Goal: Task Accomplishment & Management: Use online tool/utility

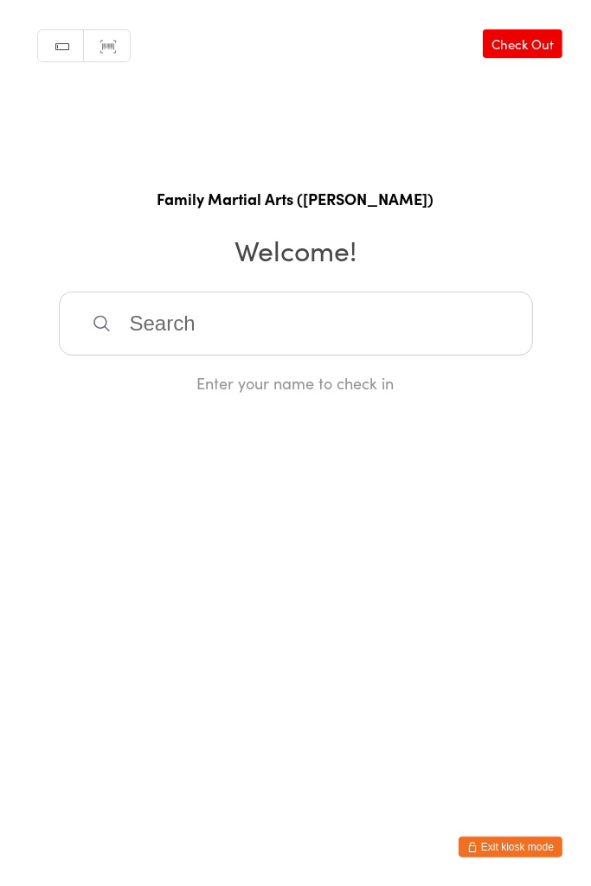
click at [515, 856] on button "Exit kiosk mode" at bounding box center [511, 847] width 104 height 21
click at [489, 838] on button "Exit kiosk mode" at bounding box center [511, 847] width 104 height 21
click at [512, 881] on html "You have now entered Kiosk Mode. Members will be able to check themselves in us…" at bounding box center [295, 443] width 591 height 886
click at [558, 885] on footer "Exit kiosk mode" at bounding box center [573, 877] width 35 height 17
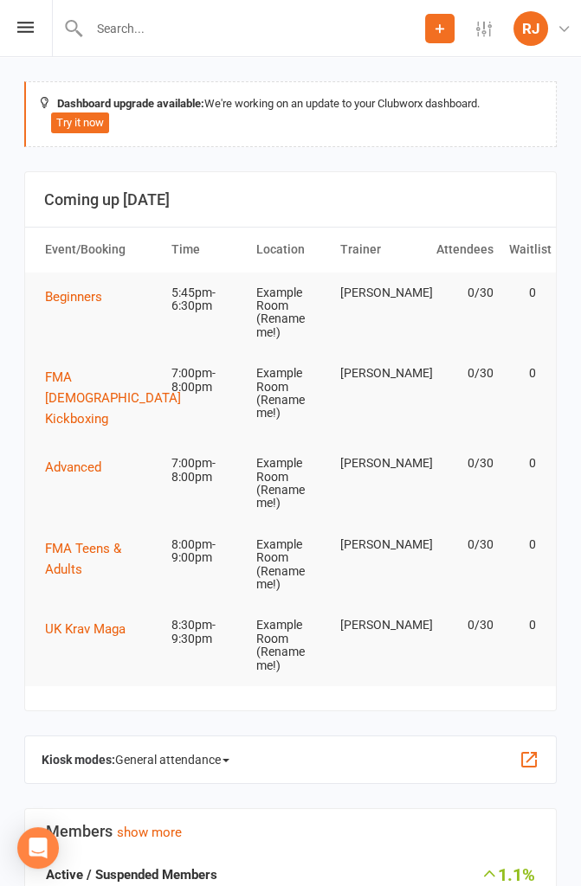
click at [536, 757] on button "button" at bounding box center [528, 759] width 21 height 21
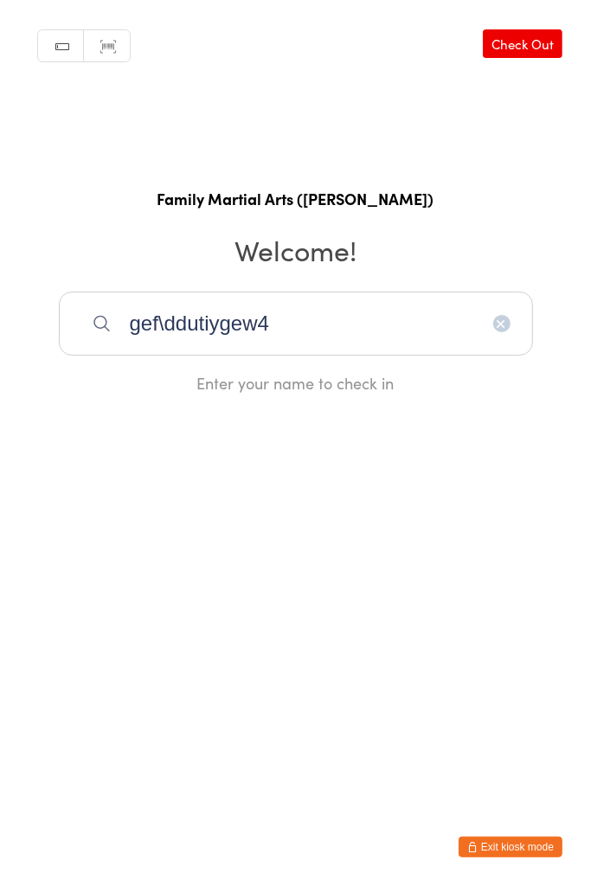
type input "gef\ddutiygew4"
click at [100, 343] on input "gef\ddutiygew4" at bounding box center [296, 324] width 474 height 64
click at [158, 649] on html "You have now entered Kiosk Mode. Members will be able to check themselves in us…" at bounding box center [295, 443] width 591 height 886
click at [239, 833] on html "You have now entered Kiosk Mode. Members will be able to check themselves in us…" at bounding box center [295, 443] width 591 height 886
click at [439, 331] on input "rsykutoiyd;qgef\ddutiygew4" at bounding box center [296, 324] width 474 height 64
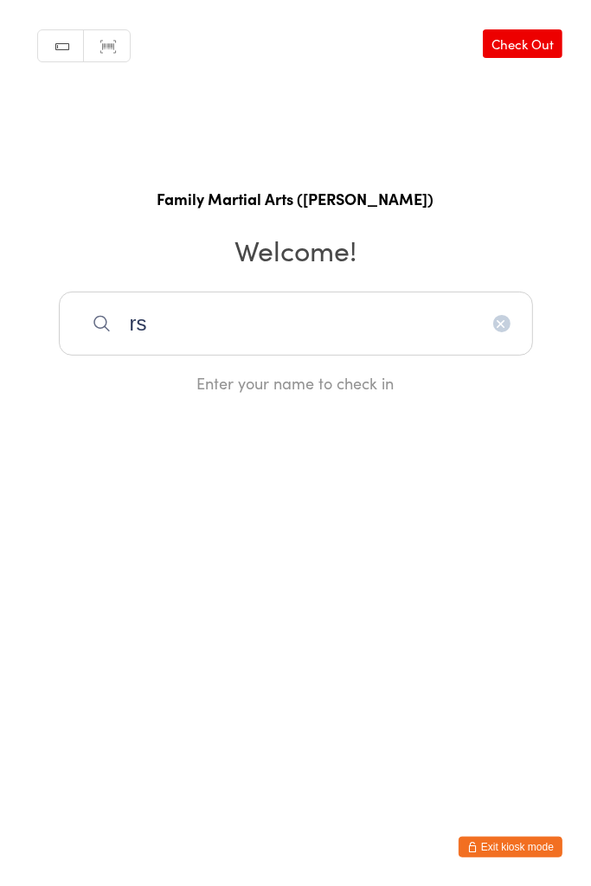
type input "r"
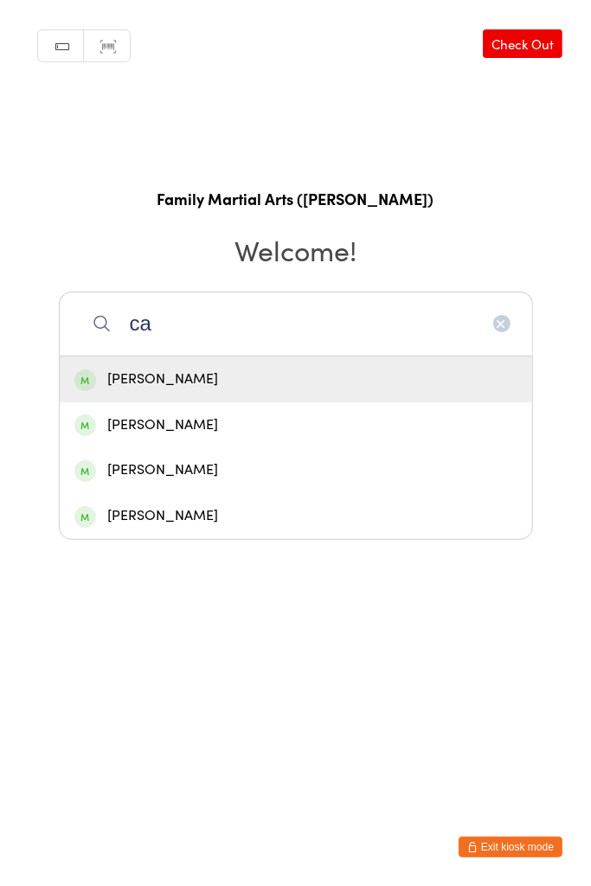
type input "ca"
click at [146, 383] on div "[PERSON_NAME]" at bounding box center [295, 379] width 443 height 23
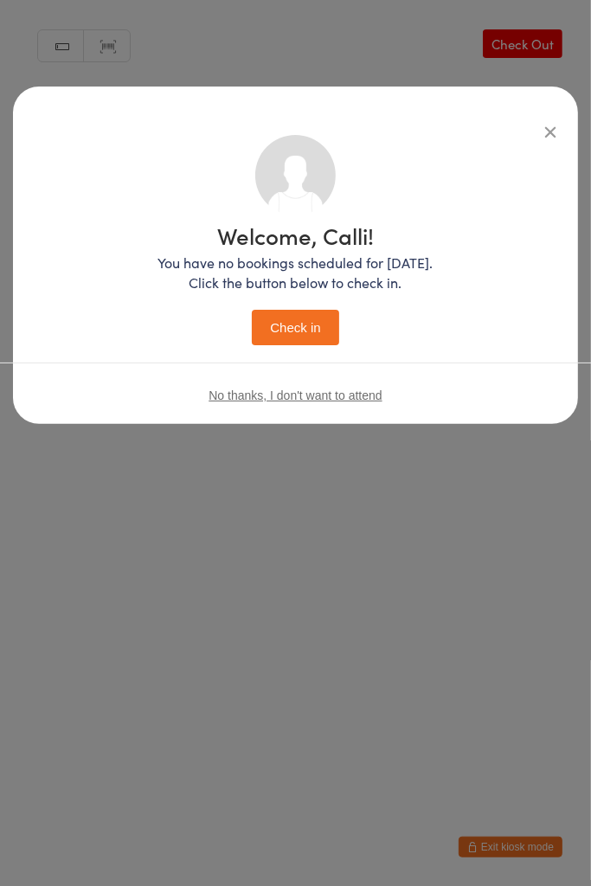
click at [294, 331] on button "Check in" at bounding box center [295, 327] width 87 height 35
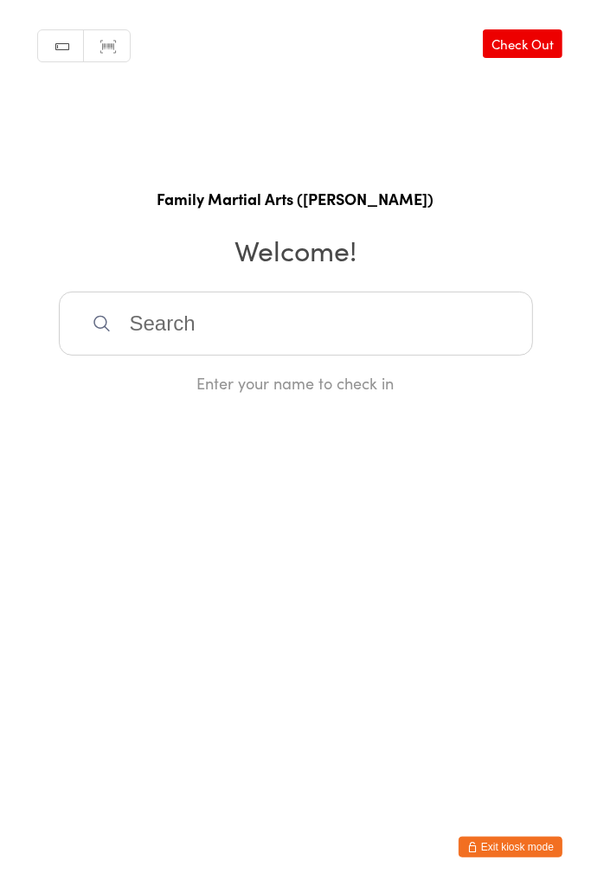
click at [455, 333] on input "search" at bounding box center [296, 324] width 474 height 64
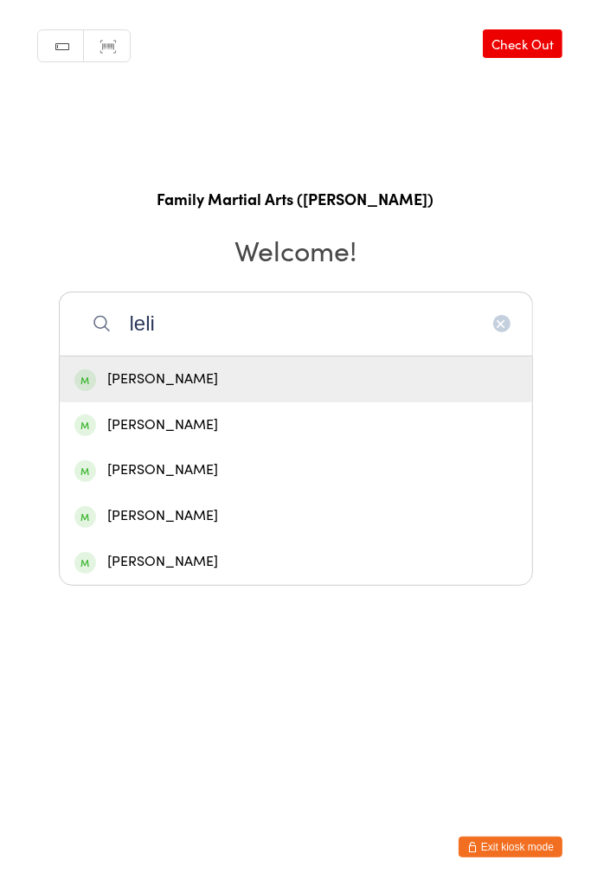
type input "leli"
click at [151, 549] on div "[PERSON_NAME]" at bounding box center [296, 562] width 473 height 46
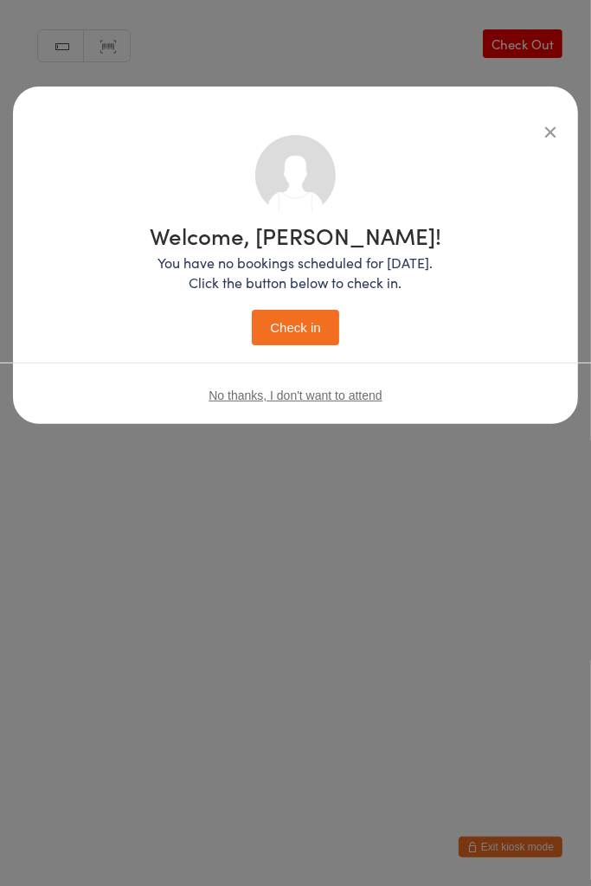
click at [364, 402] on span "No thanks, I don't want to attend" at bounding box center [295, 396] width 173 height 14
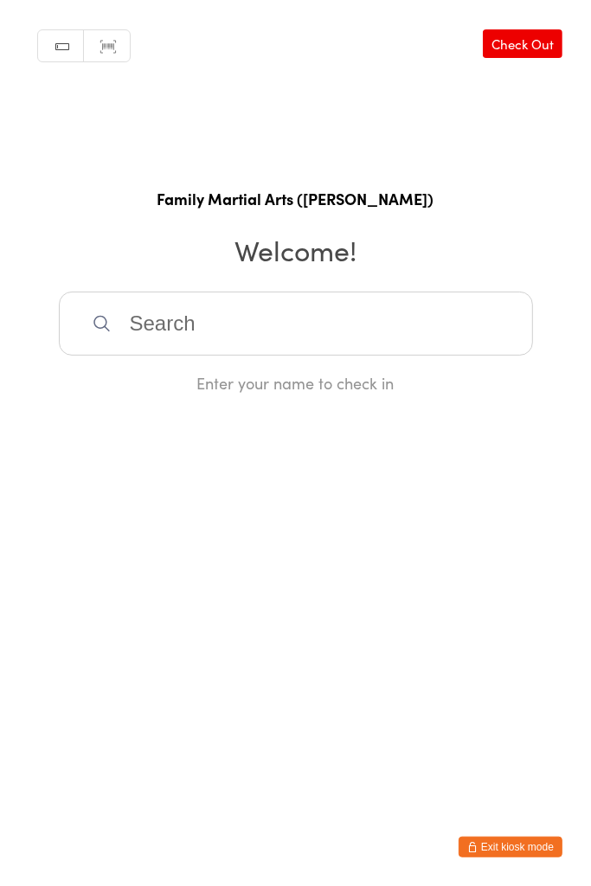
click at [463, 312] on input "search" at bounding box center [296, 324] width 474 height 64
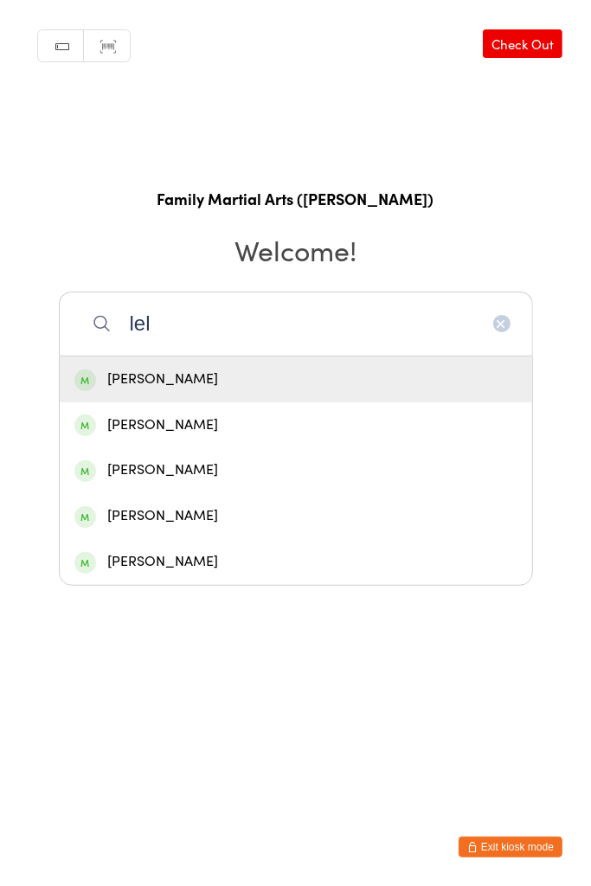
type input "lel"
click at [260, 518] on div "[PERSON_NAME]" at bounding box center [295, 516] width 443 height 23
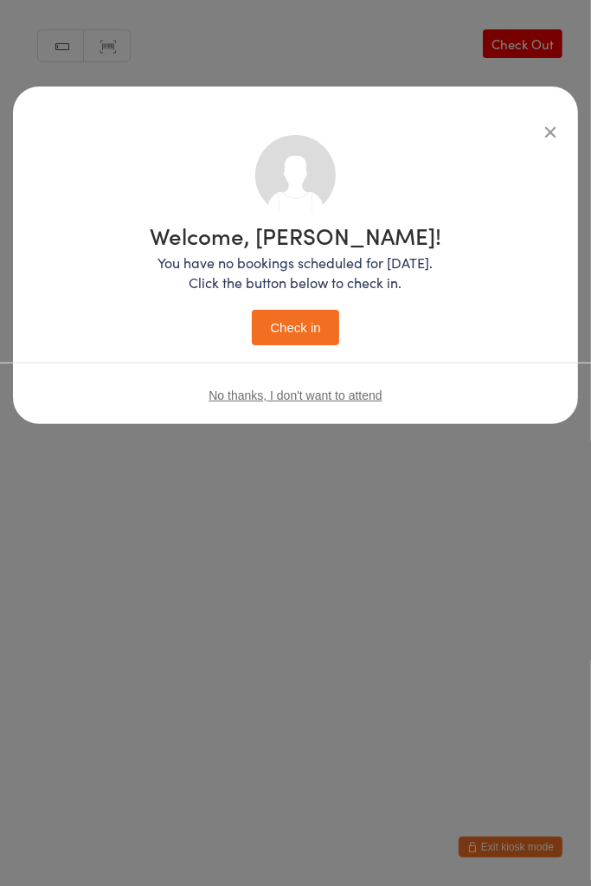
click at [321, 336] on button "Check in" at bounding box center [295, 327] width 87 height 35
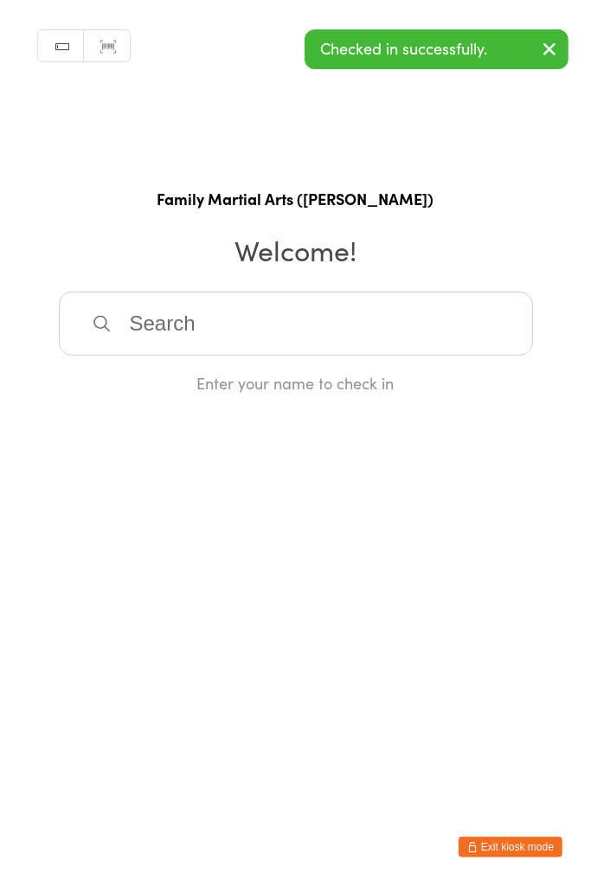
click at [430, 320] on input "search" at bounding box center [296, 324] width 474 height 64
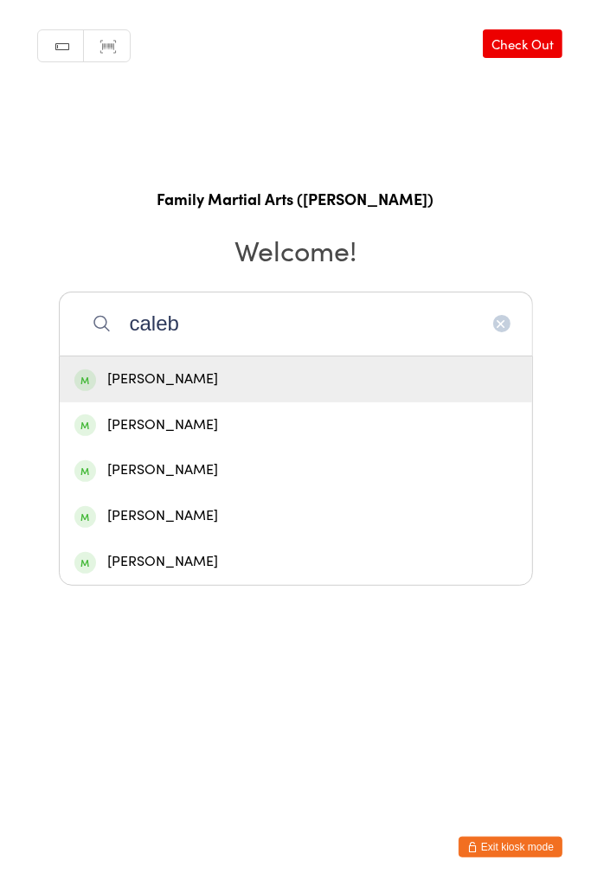
type input "caleb"
click at [317, 376] on div "[PERSON_NAME]" at bounding box center [295, 379] width 443 height 23
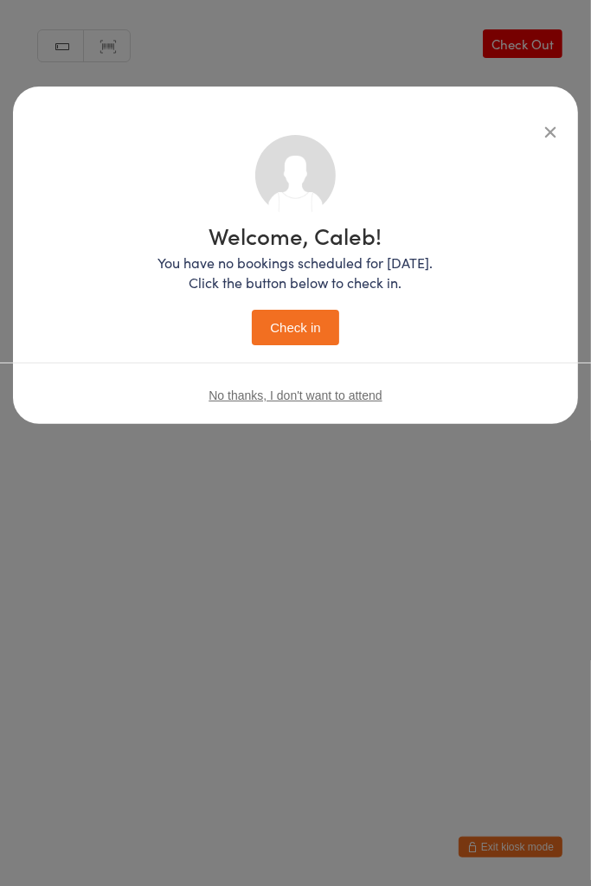
click at [309, 343] on button "Check in" at bounding box center [295, 327] width 87 height 35
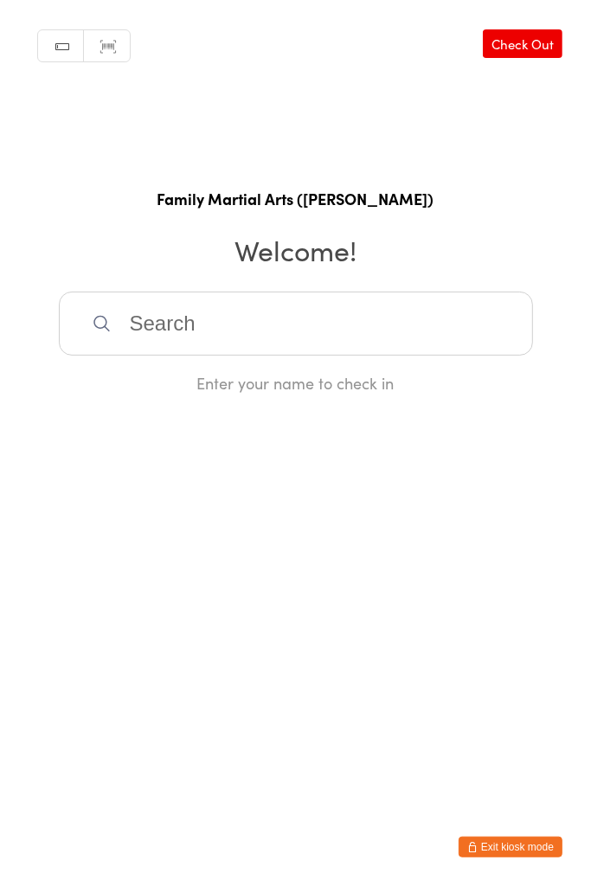
click at [372, 324] on input "search" at bounding box center [296, 324] width 474 height 64
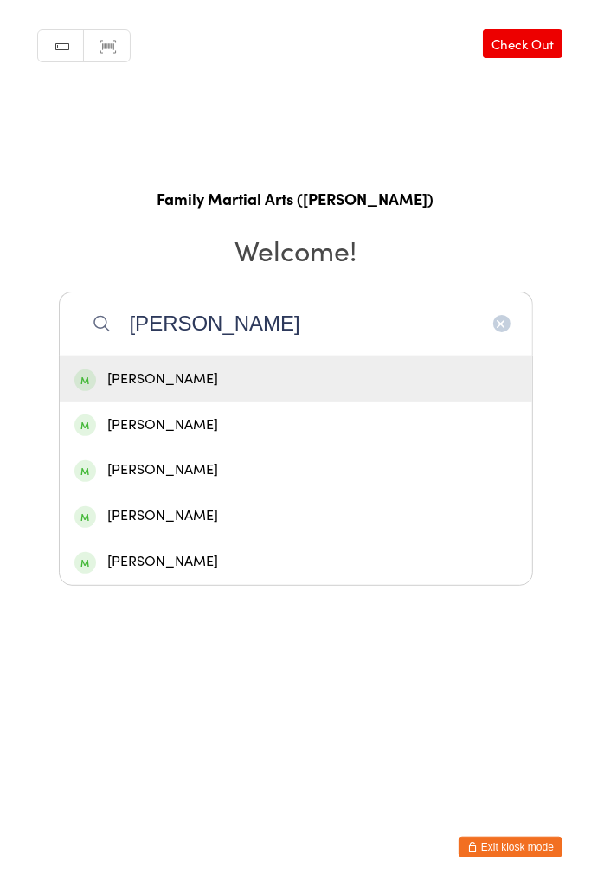
type input "[PERSON_NAME]"
click at [256, 383] on div "[PERSON_NAME]" at bounding box center [295, 379] width 443 height 23
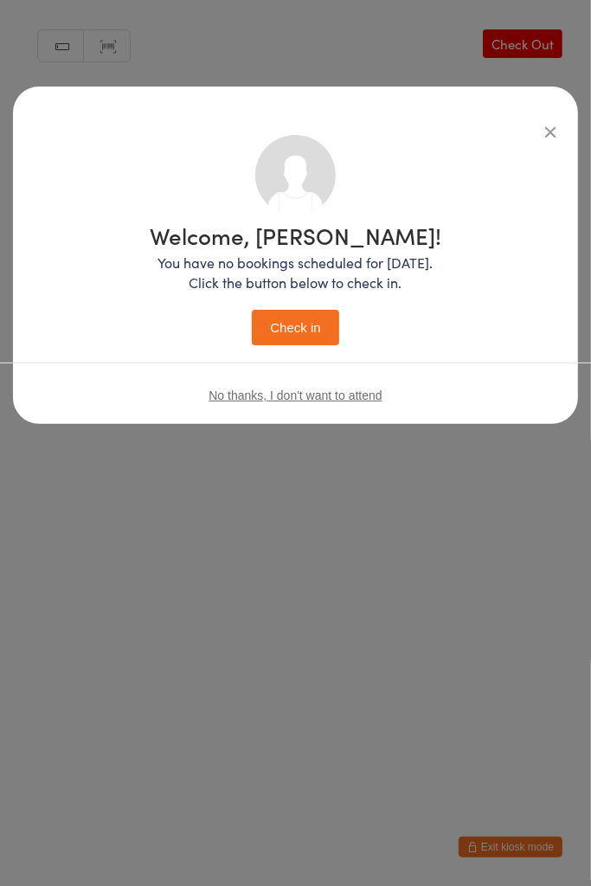
click at [295, 330] on button "Check in" at bounding box center [295, 327] width 87 height 35
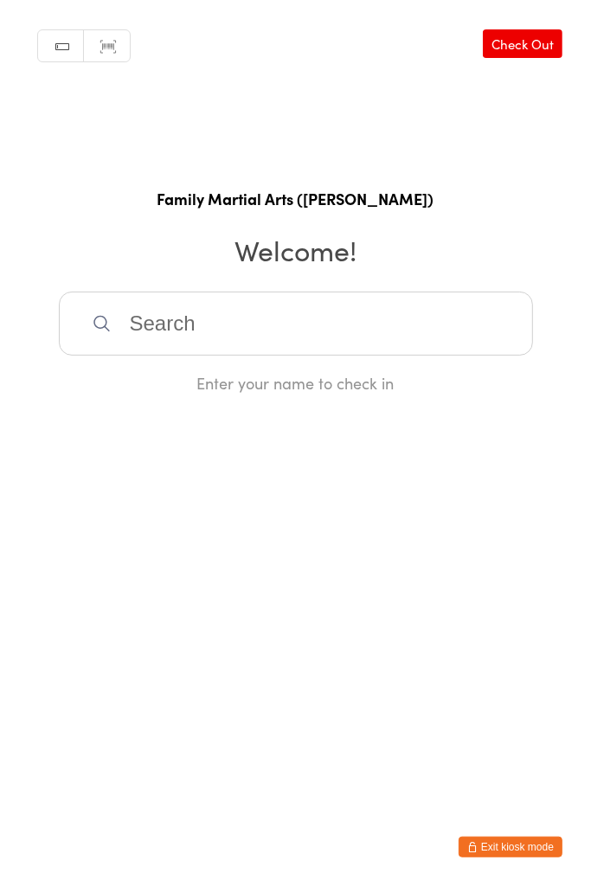
click at [300, 323] on input "search" at bounding box center [296, 324] width 474 height 64
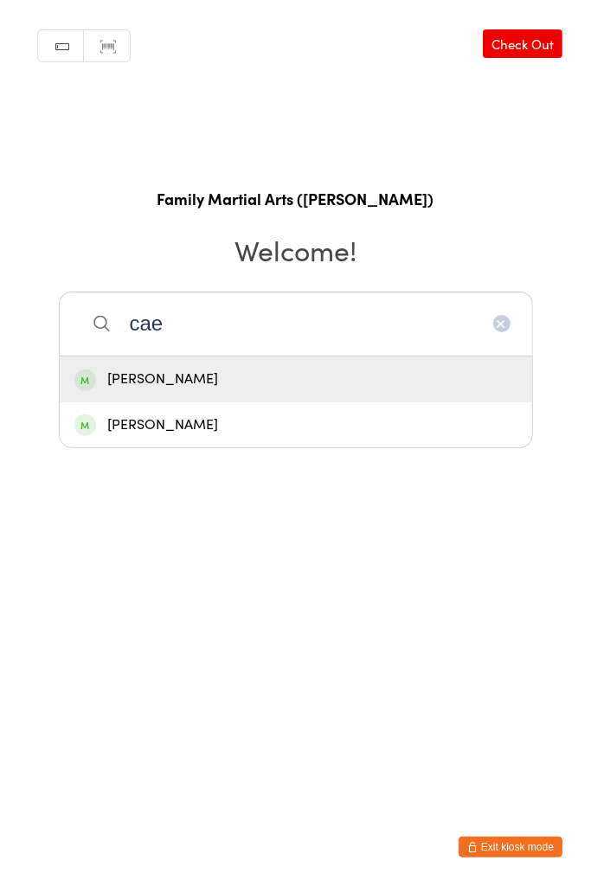
type input "cae"
click at [145, 373] on div "[PERSON_NAME]" at bounding box center [295, 379] width 443 height 23
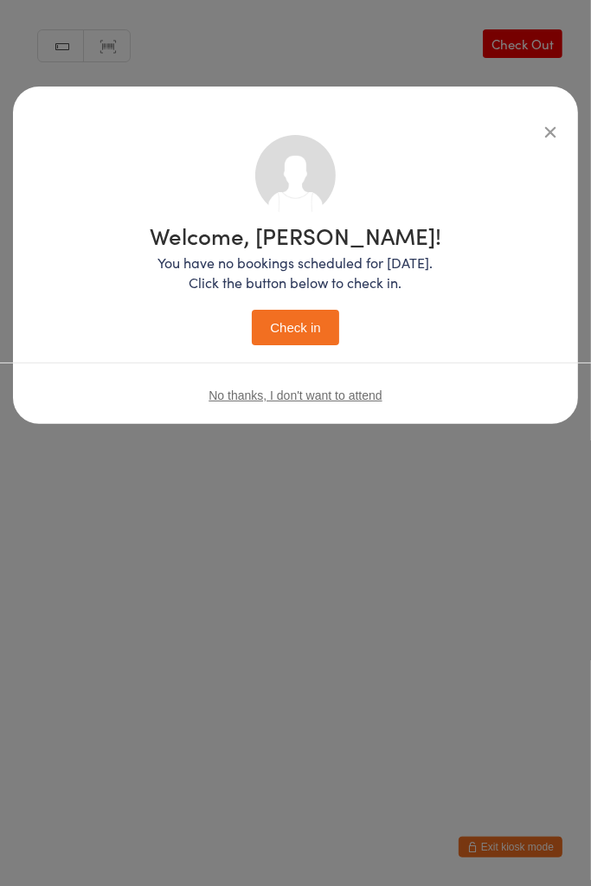
click at [288, 323] on button "Check in" at bounding box center [295, 327] width 87 height 35
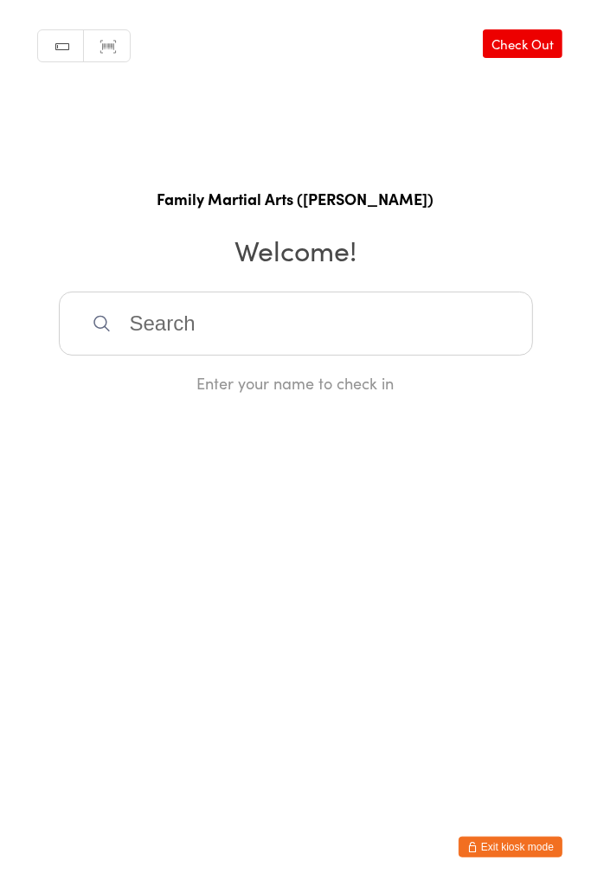
click at [391, 348] on input "search" at bounding box center [296, 324] width 474 height 64
click at [197, 325] on input "a" at bounding box center [296, 324] width 474 height 64
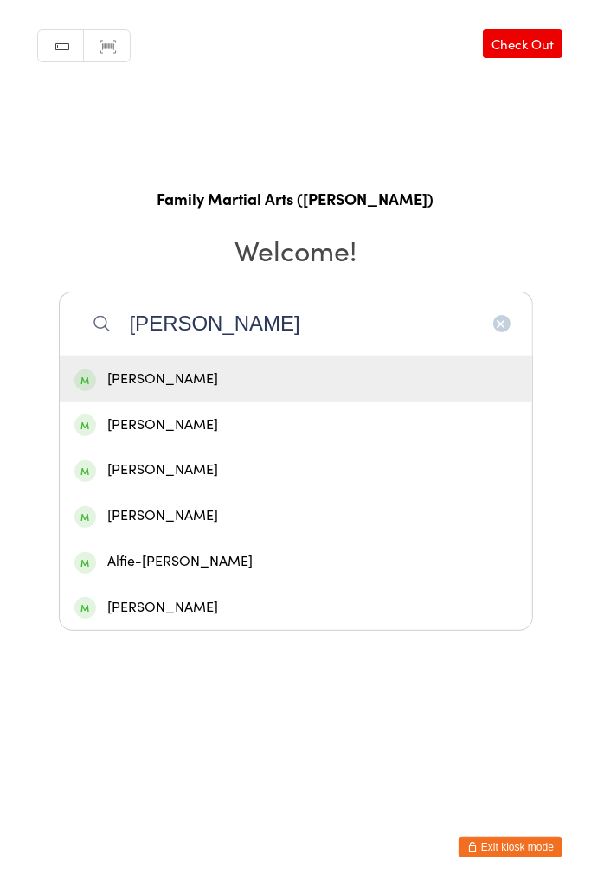
type input "[PERSON_NAME]"
click at [216, 568] on div "Alfie-[PERSON_NAME]" at bounding box center [295, 561] width 443 height 23
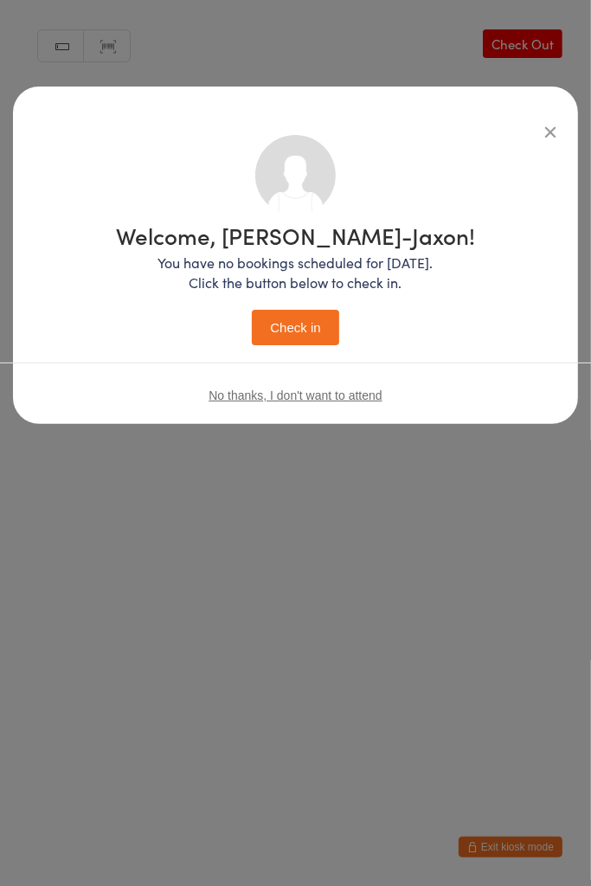
click at [305, 330] on button "Check in" at bounding box center [295, 327] width 87 height 35
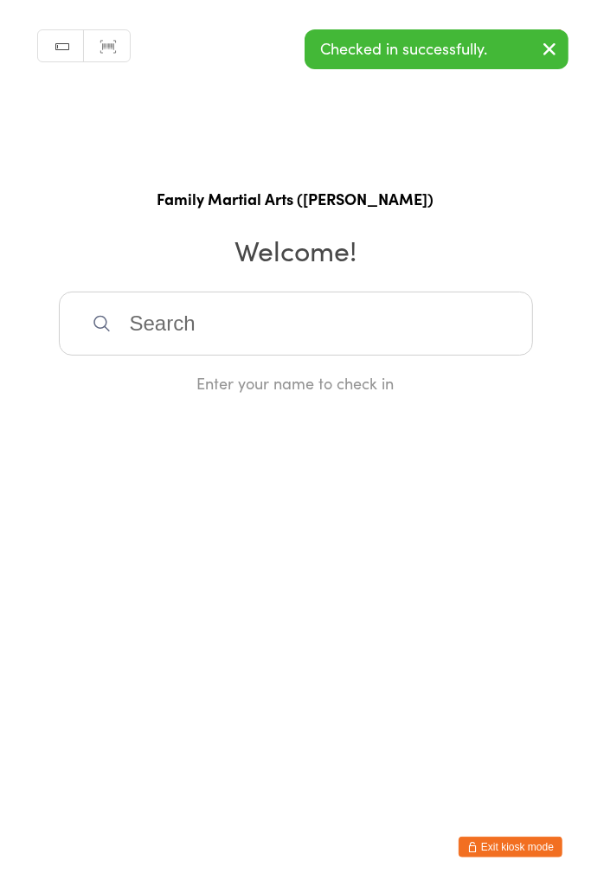
click at [236, 387] on div "Enter your name to check in" at bounding box center [296, 383] width 474 height 22
click at [318, 627] on html "You have now entered Kiosk Mode. Members will be able to check themselves in us…" at bounding box center [295, 443] width 591 height 886
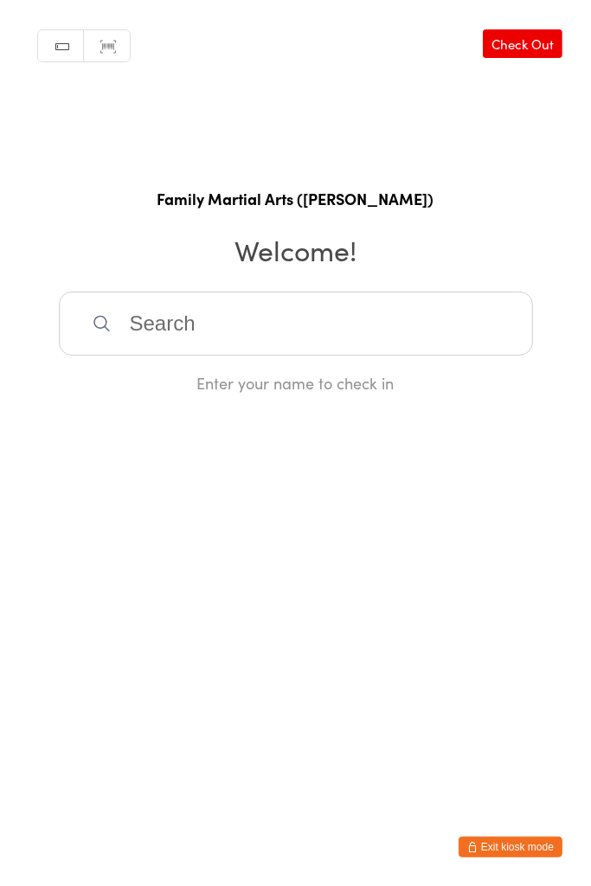
click at [196, 312] on input "search" at bounding box center [296, 324] width 474 height 64
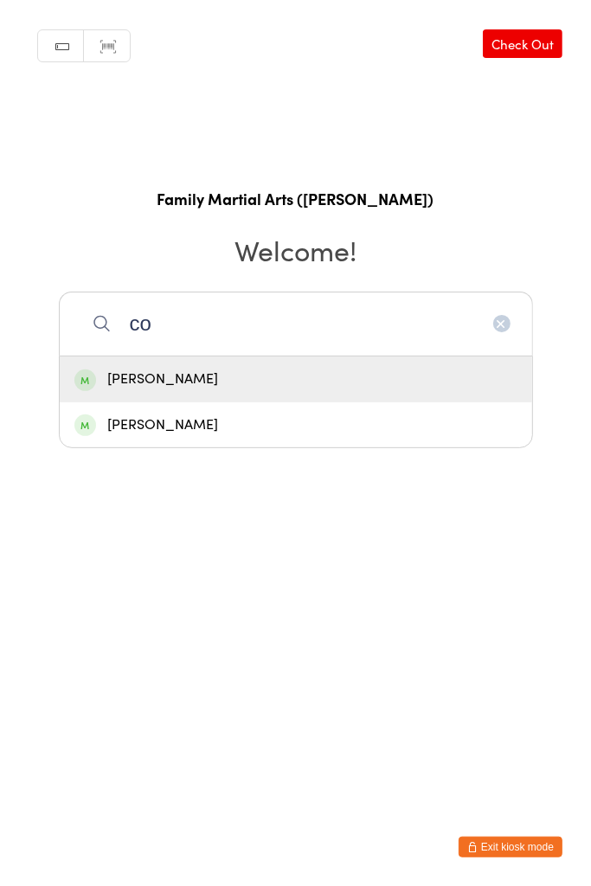
type input "co"
click at [161, 428] on div "[PERSON_NAME]" at bounding box center [295, 425] width 443 height 23
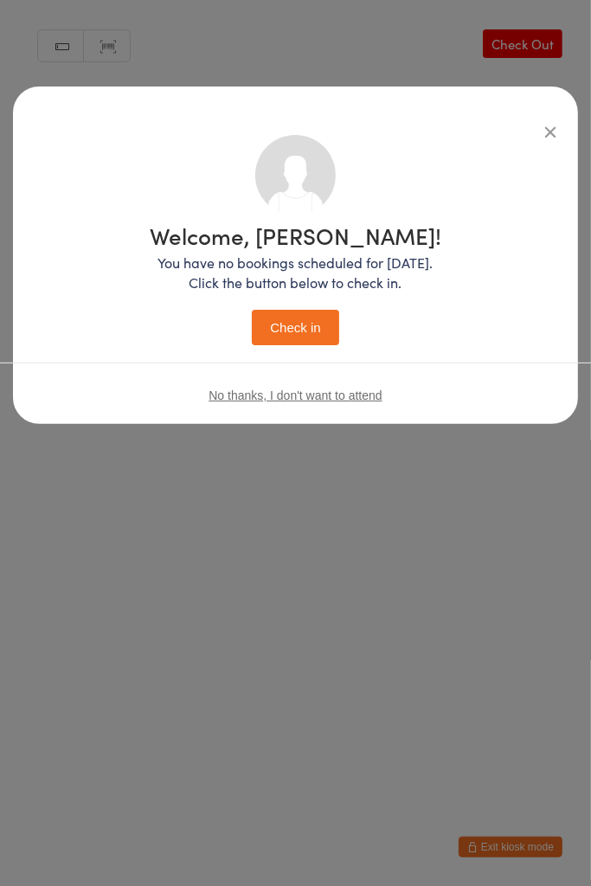
click at [307, 338] on button "Check in" at bounding box center [295, 327] width 87 height 35
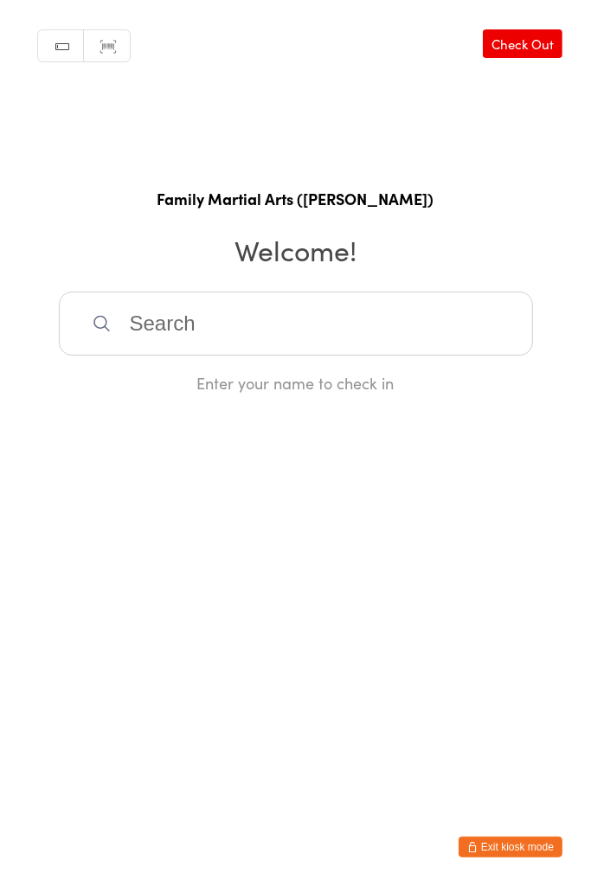
click at [183, 320] on input "search" at bounding box center [296, 324] width 474 height 64
type input ","
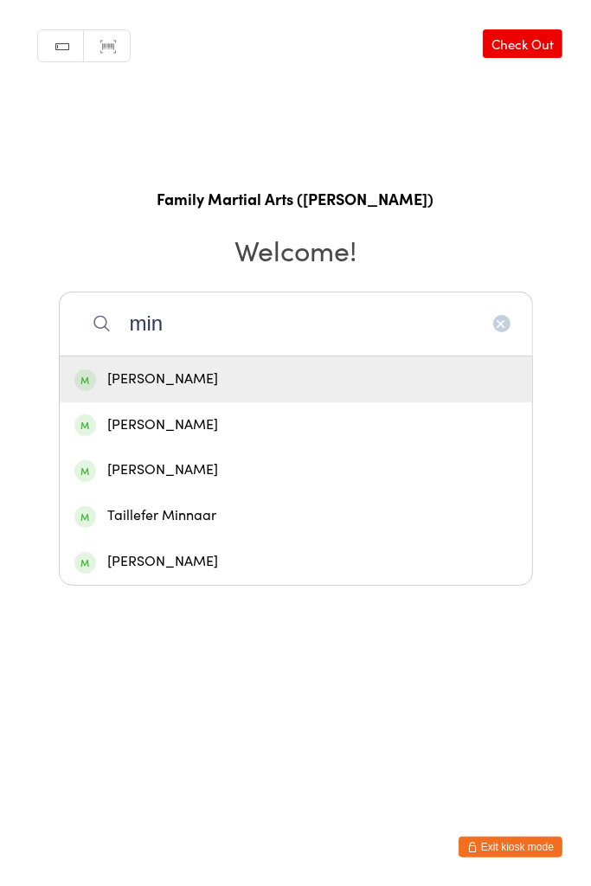
type input "min"
click at [215, 386] on div "[PERSON_NAME]" at bounding box center [295, 379] width 443 height 23
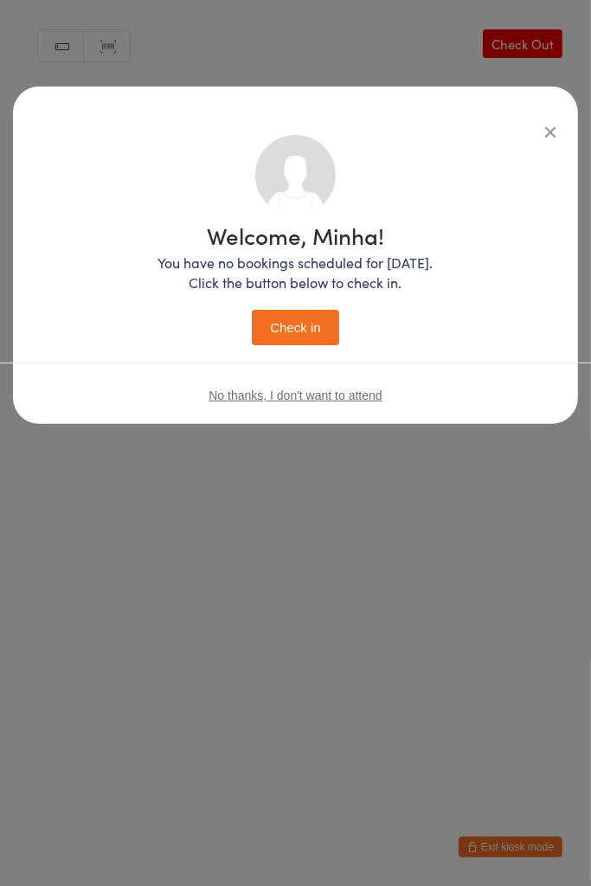
click at [280, 336] on button "Check in" at bounding box center [295, 327] width 87 height 35
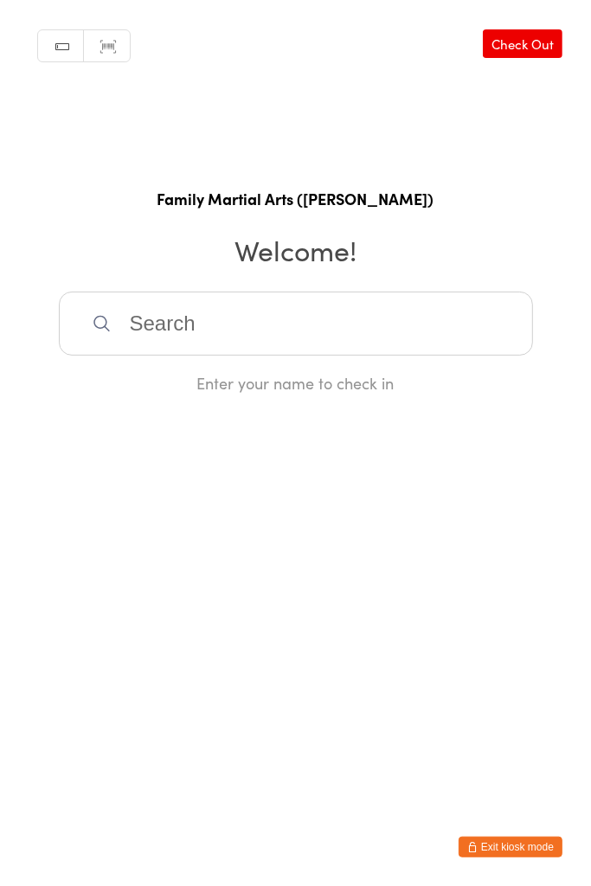
click at [272, 302] on input "search" at bounding box center [296, 324] width 474 height 64
click at [239, 333] on input "search" at bounding box center [296, 324] width 474 height 64
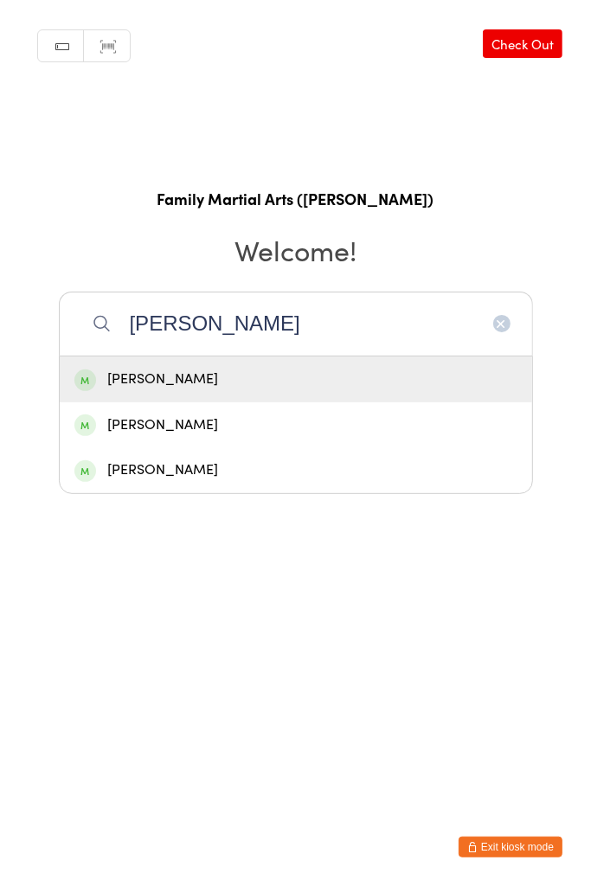
type input "[PERSON_NAME]"
click at [222, 424] on div "[PERSON_NAME]" at bounding box center [295, 425] width 443 height 23
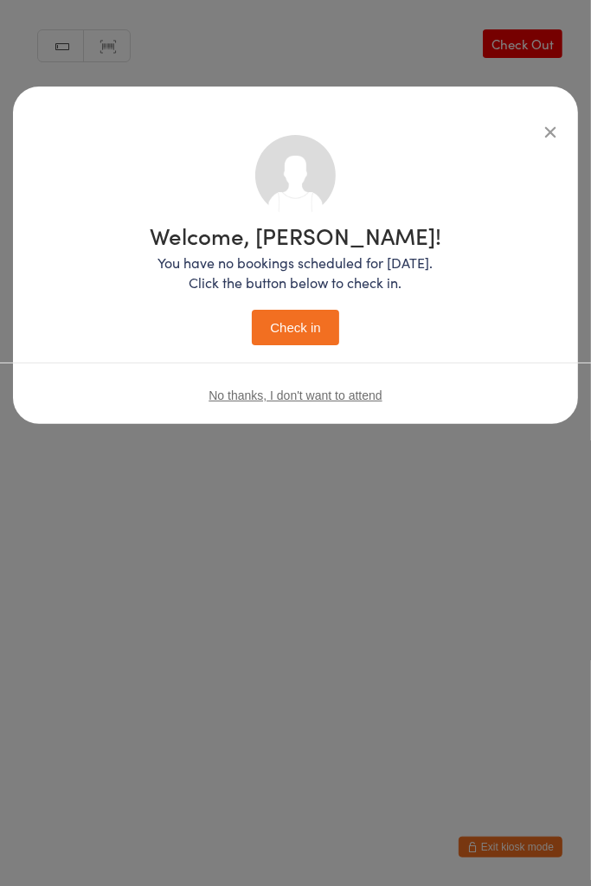
click at [312, 331] on button "Check in" at bounding box center [295, 327] width 87 height 35
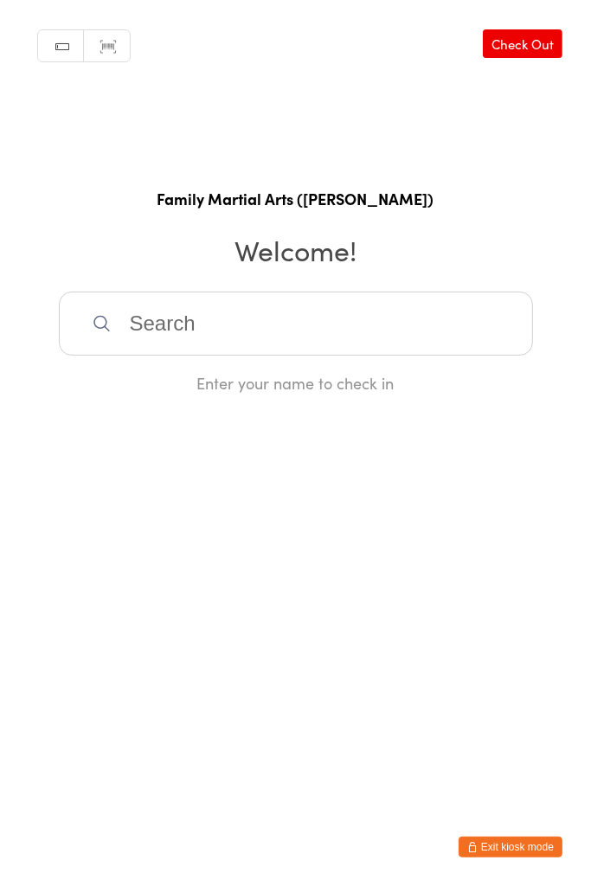
click at [220, 335] on input "search" at bounding box center [296, 324] width 474 height 64
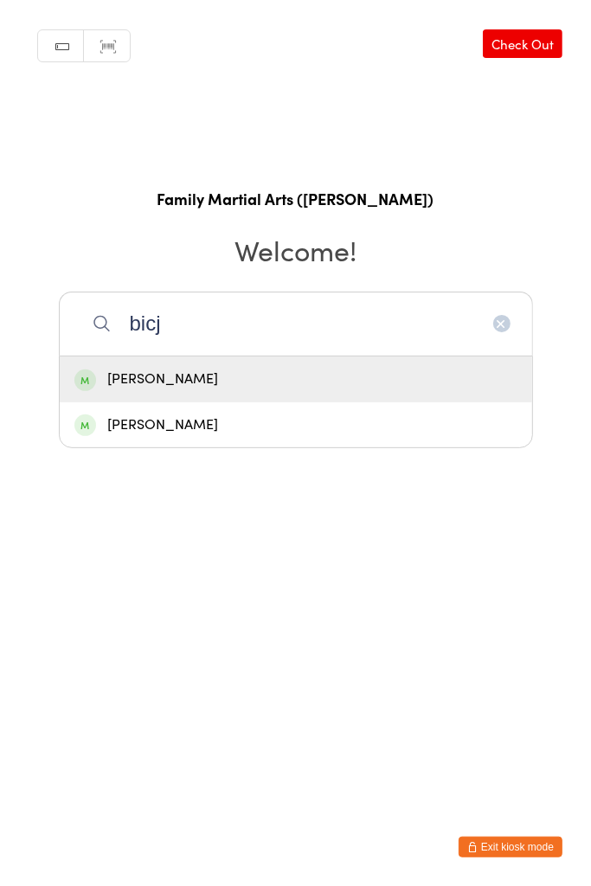
type input "bicj"
click at [205, 376] on div "[PERSON_NAME]" at bounding box center [295, 379] width 443 height 23
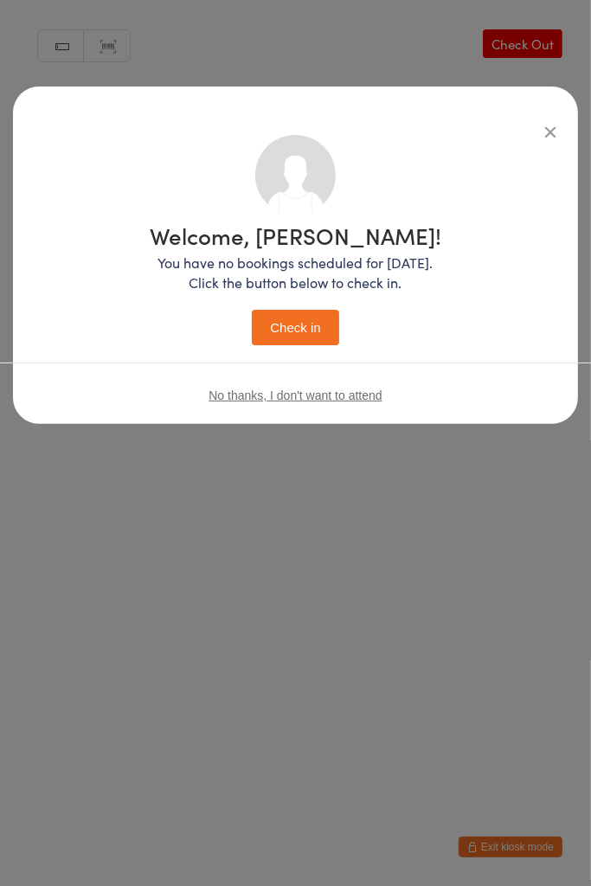
click at [308, 326] on button "Check in" at bounding box center [295, 327] width 87 height 35
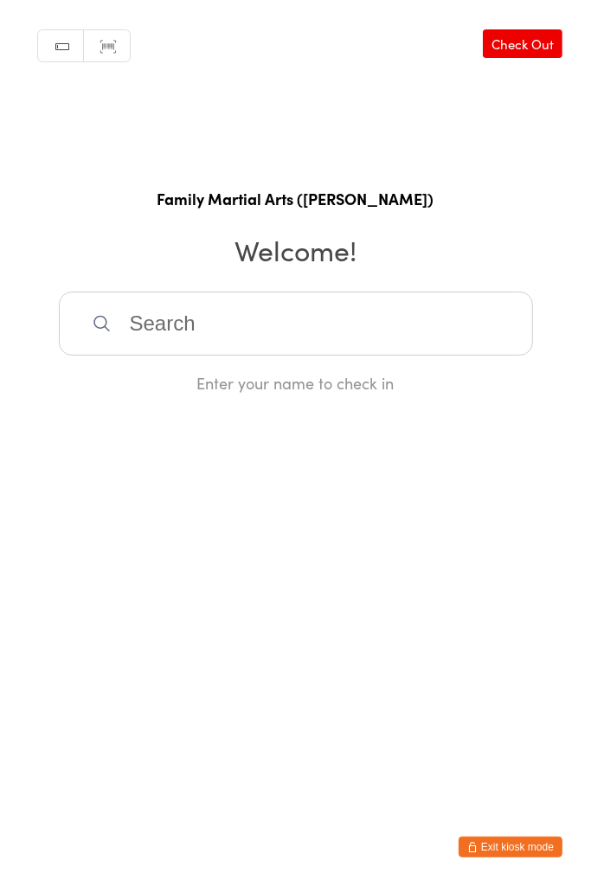
click at [287, 347] on input "search" at bounding box center [296, 324] width 474 height 64
type input "deys"
click at [222, 371] on div "Deyaan Fakira" at bounding box center [295, 379] width 443 height 23
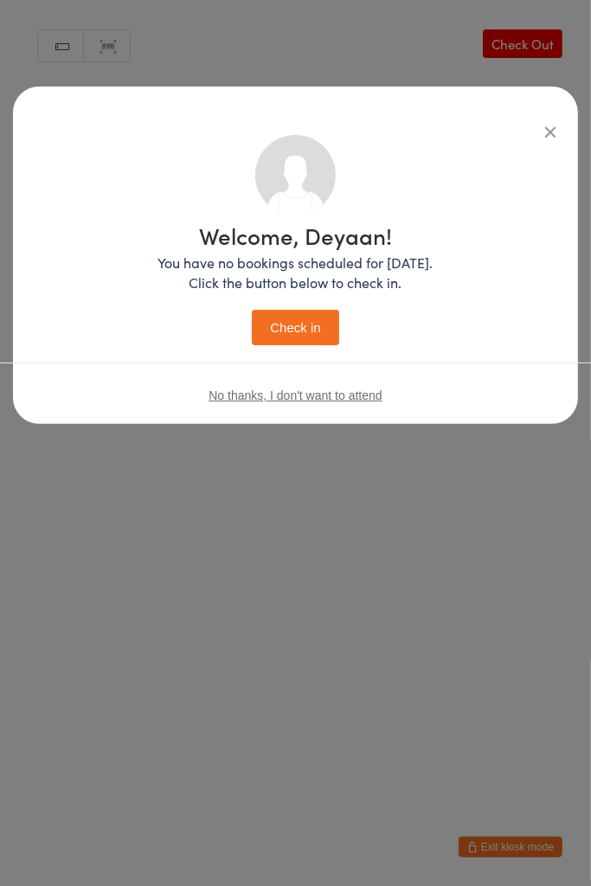
click at [315, 342] on button "Check in" at bounding box center [295, 327] width 87 height 35
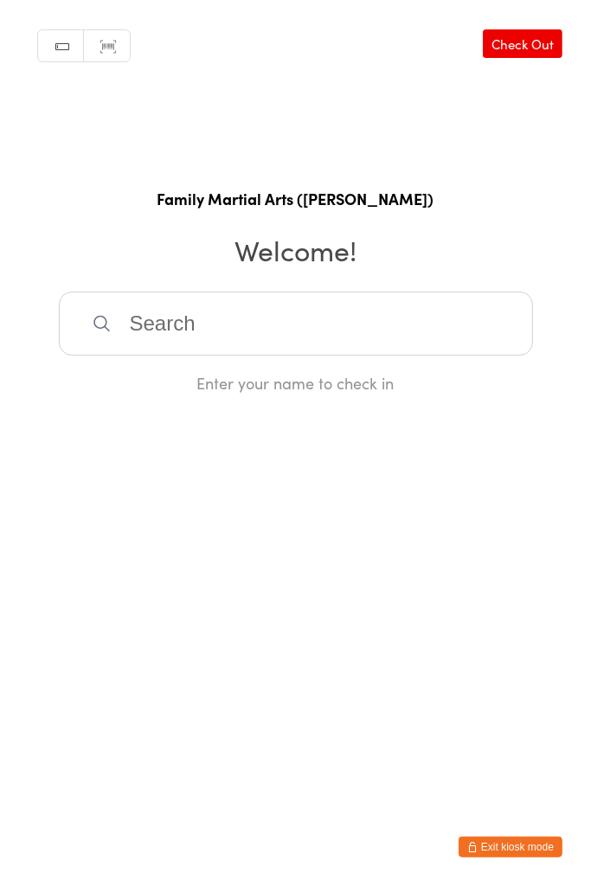
click at [105, 341] on input "search" at bounding box center [296, 324] width 474 height 64
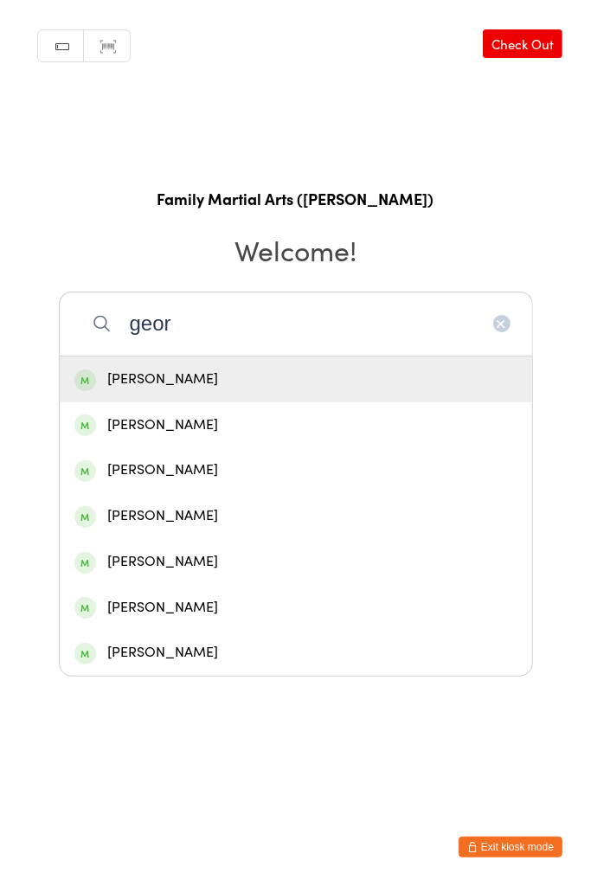
type input "geor"
click at [146, 469] on div "[PERSON_NAME]" at bounding box center [295, 470] width 443 height 23
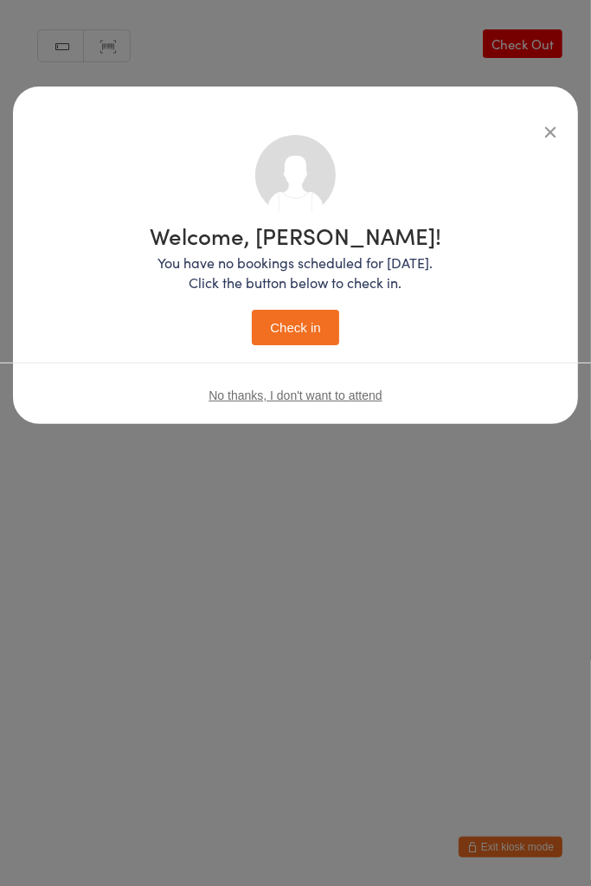
click at [310, 318] on button "Check in" at bounding box center [295, 327] width 87 height 35
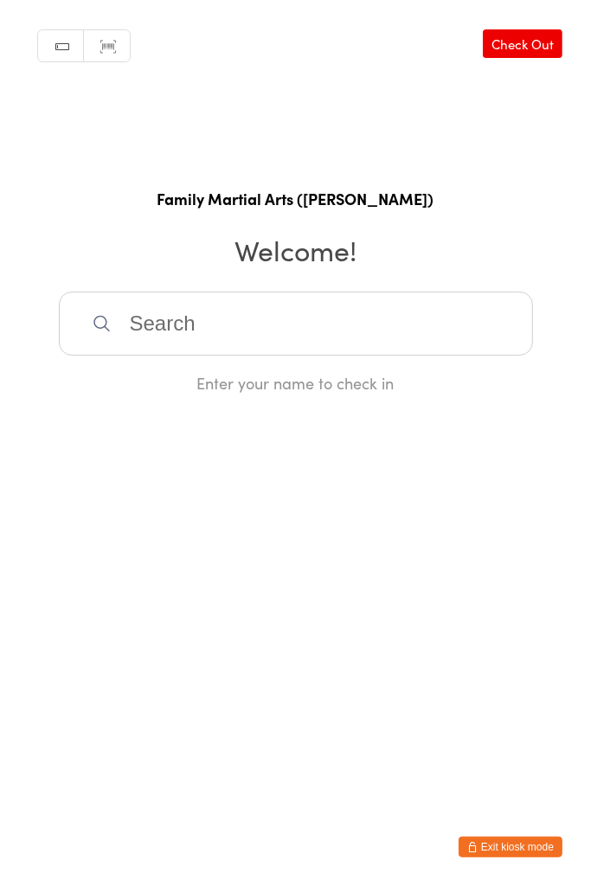
click at [397, 335] on input "search" at bounding box center [296, 324] width 474 height 64
click at [406, 318] on input "search" at bounding box center [296, 324] width 474 height 64
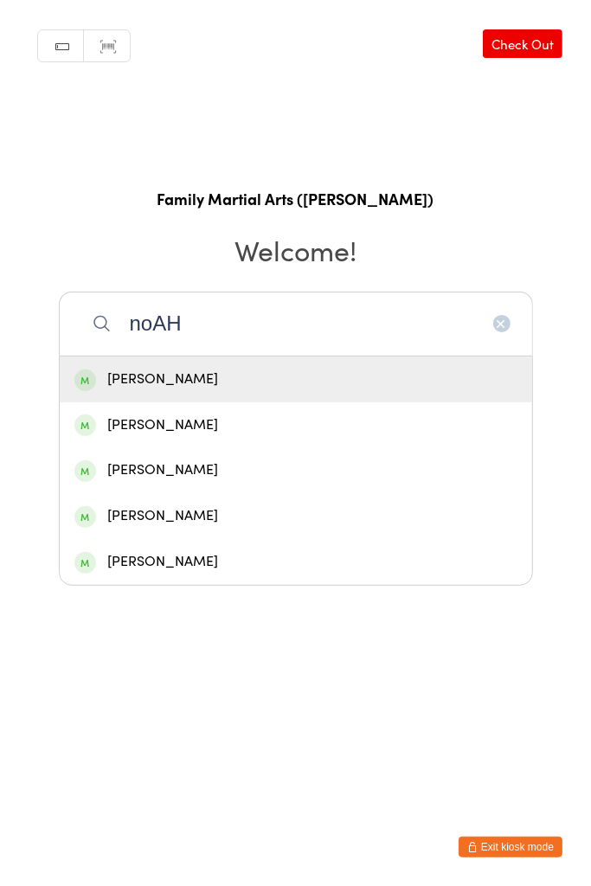
type input "noAH"
click at [215, 471] on div "[PERSON_NAME]" at bounding box center [295, 470] width 443 height 23
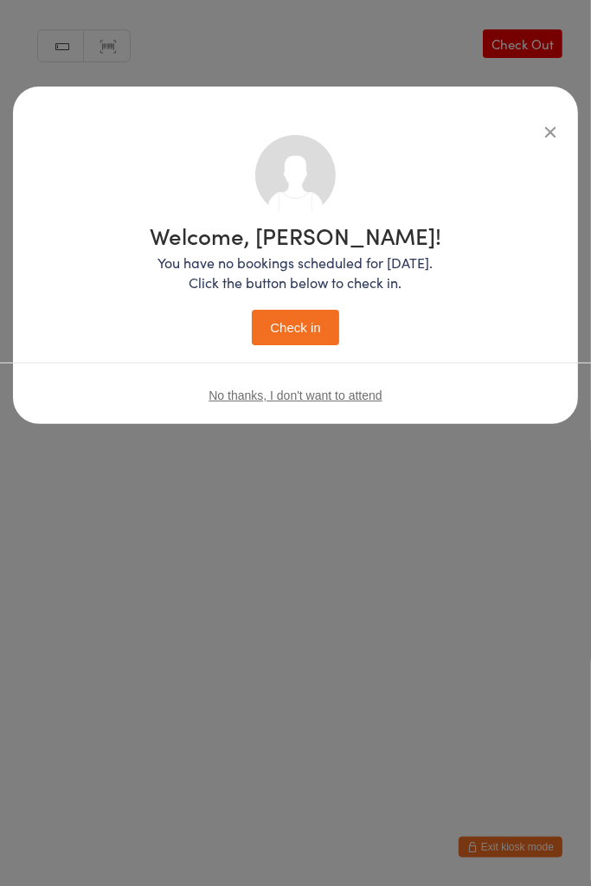
click at [274, 320] on button "Check in" at bounding box center [295, 327] width 87 height 35
